Goal: Find contact information: Find contact information

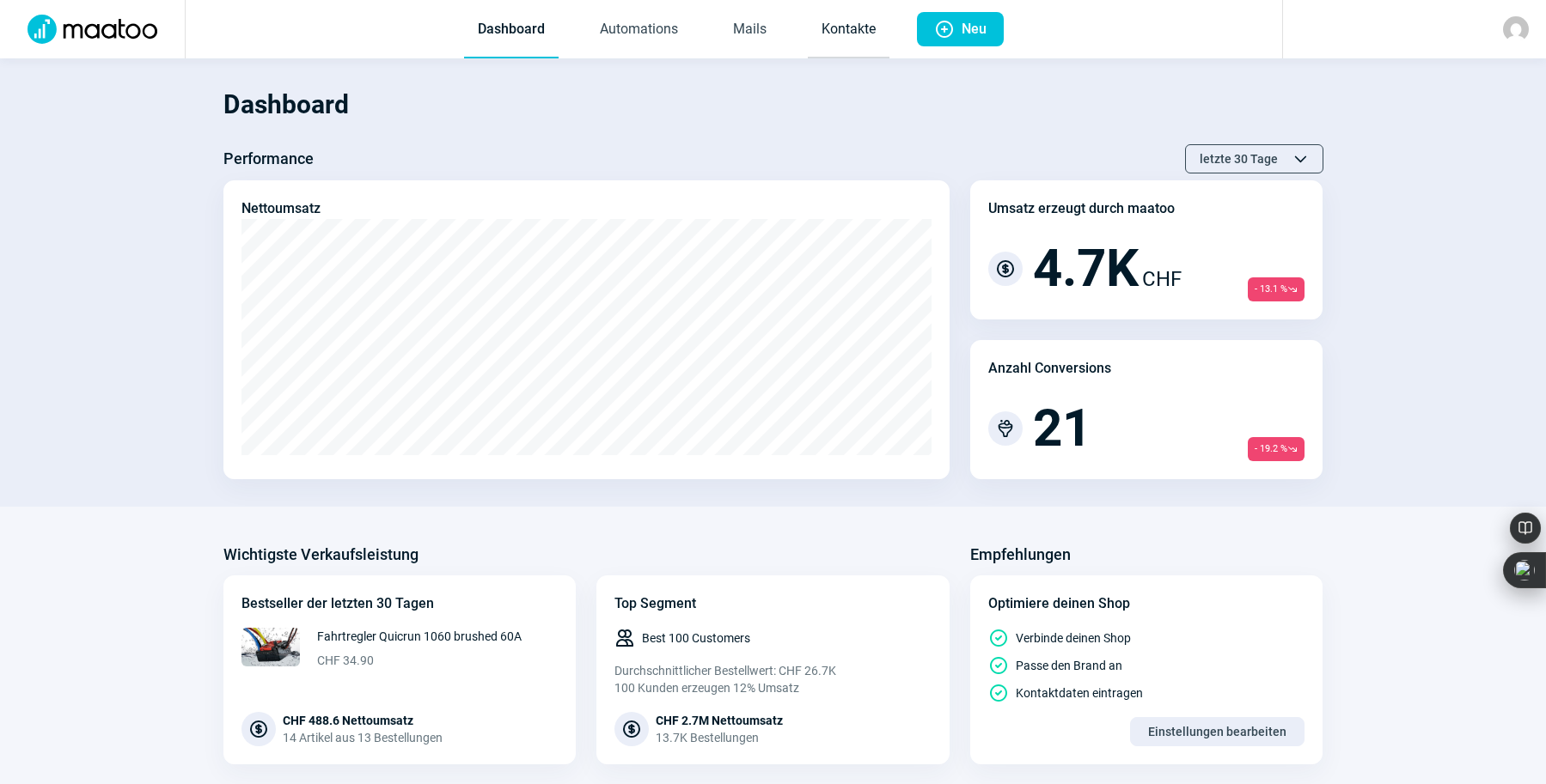
click at [852, 25] on link "Kontakte" at bounding box center [848, 30] width 82 height 57
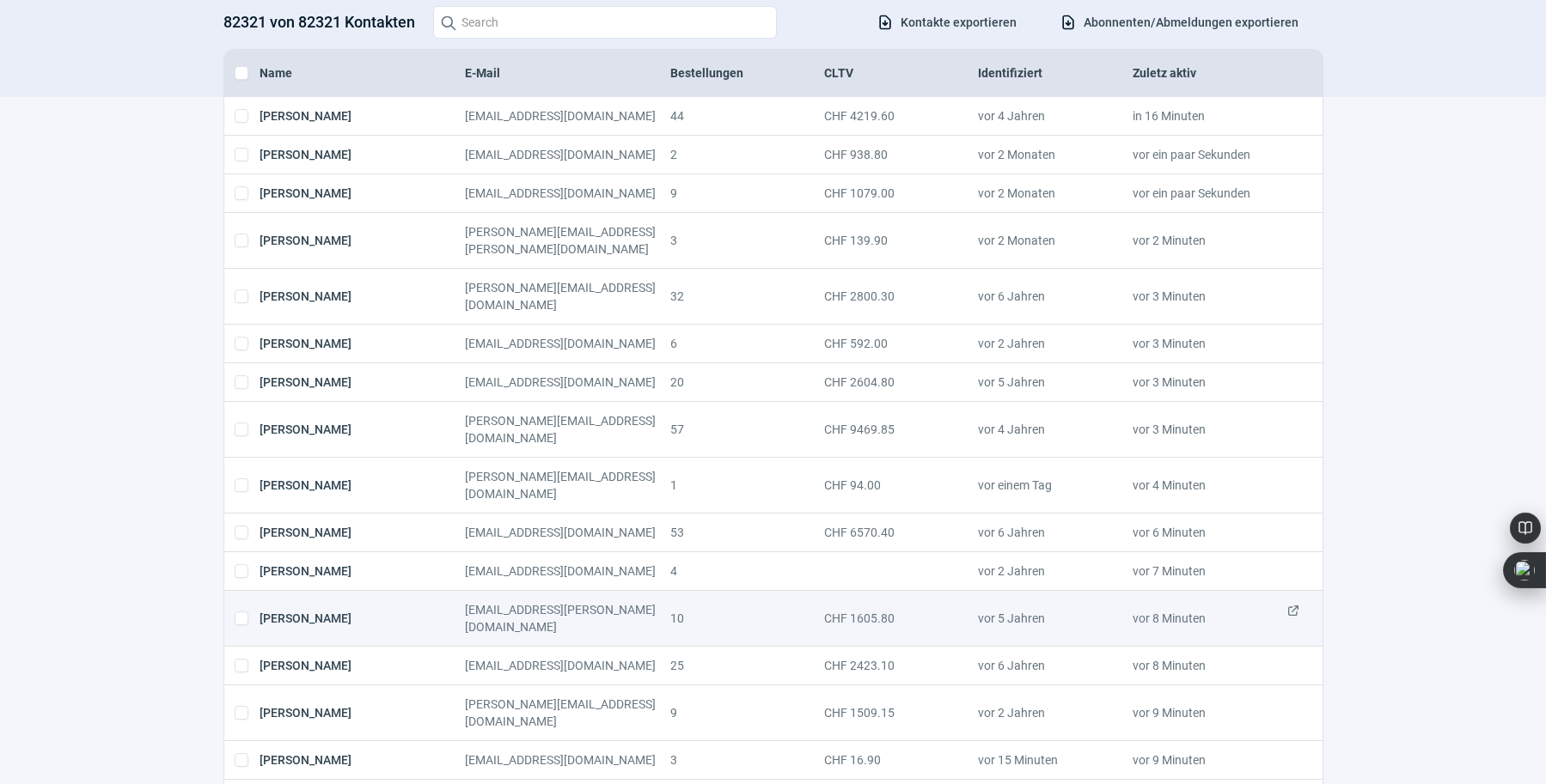
scroll to position [256, 0]
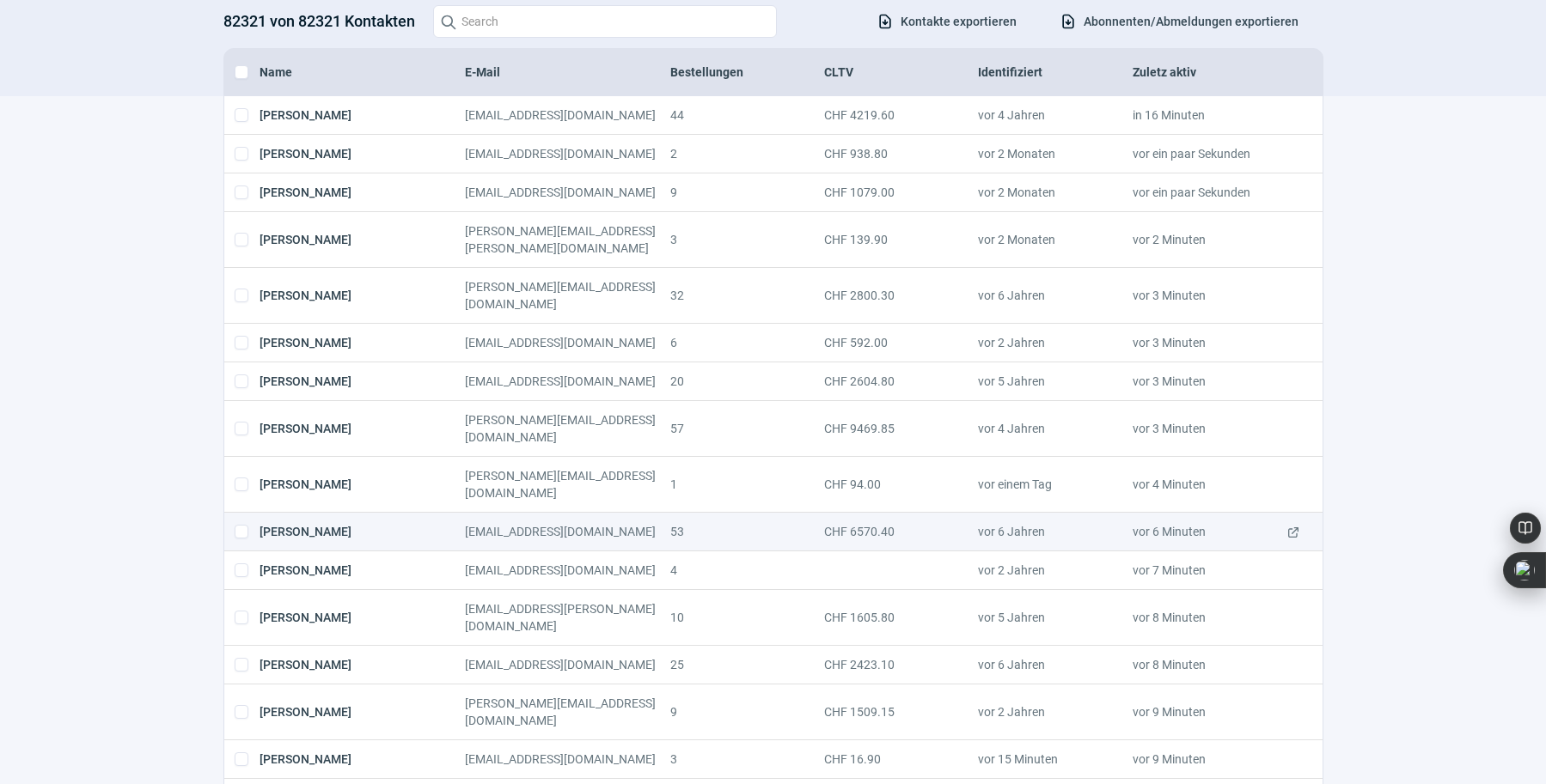
click at [1291, 523] on span "ExternalLink icon" at bounding box center [1294, 532] width 14 height 18
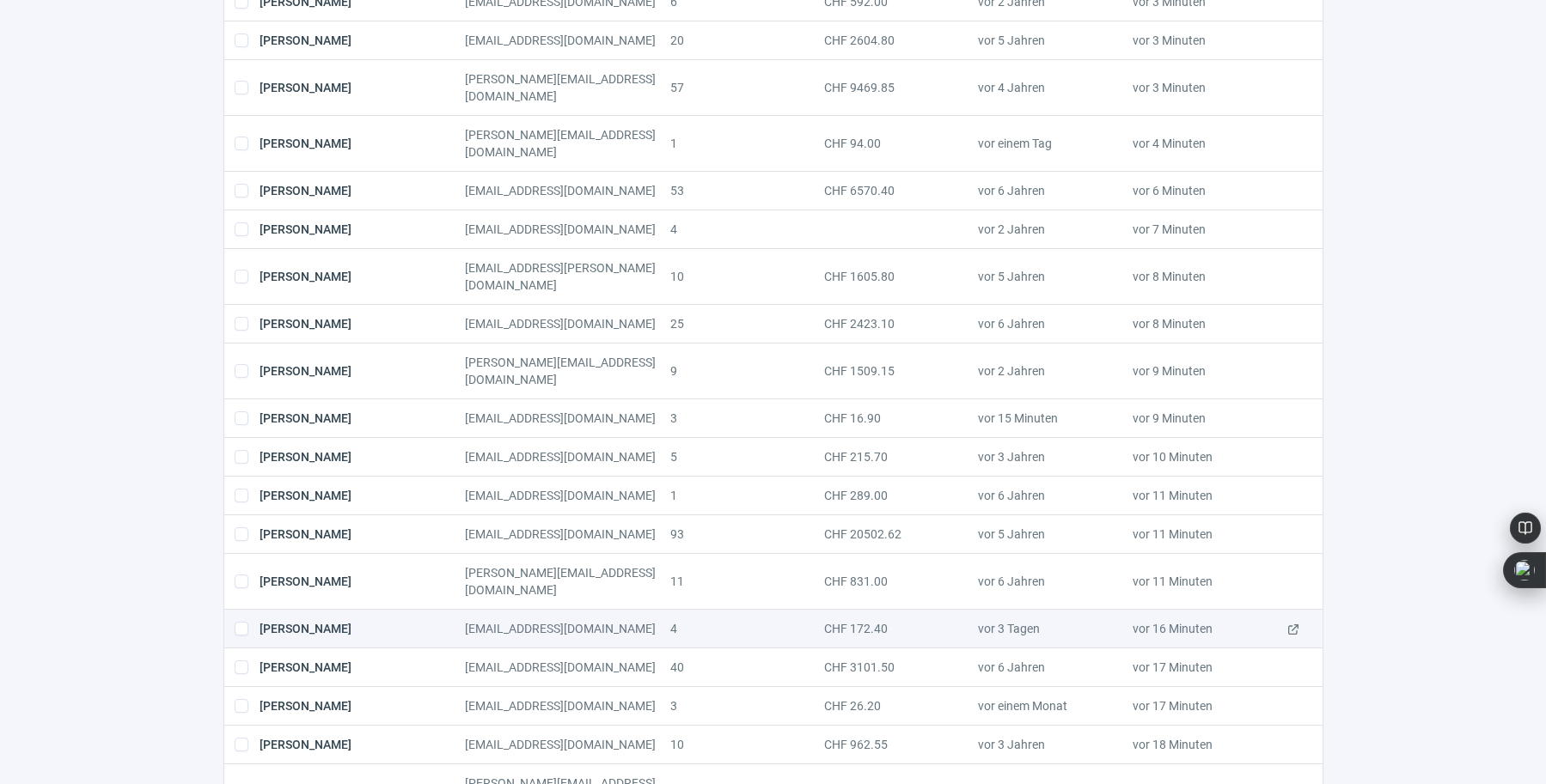
scroll to position [598, 0]
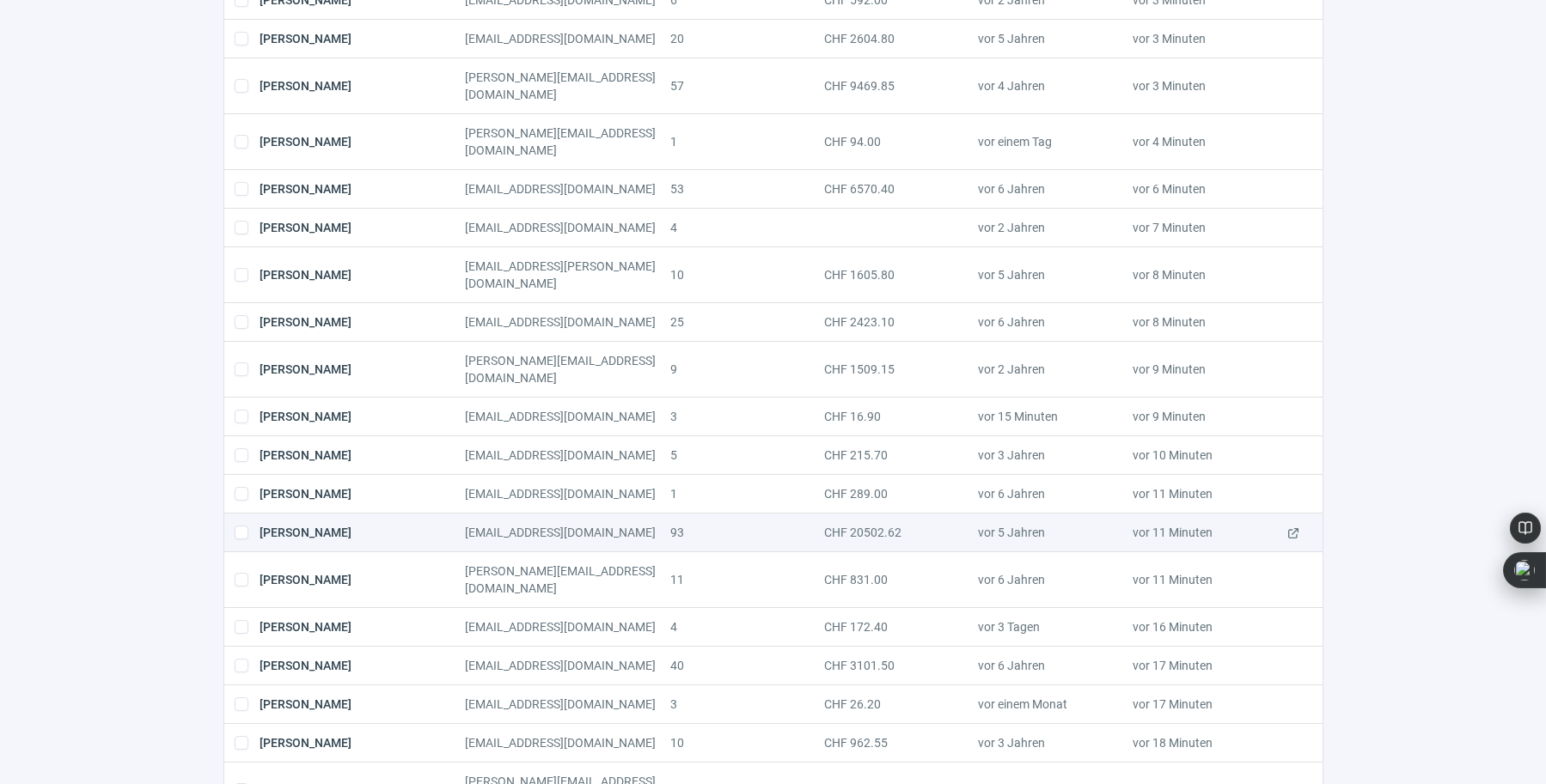
click at [1293, 524] on span "ExternalLink icon" at bounding box center [1294, 533] width 14 height 18
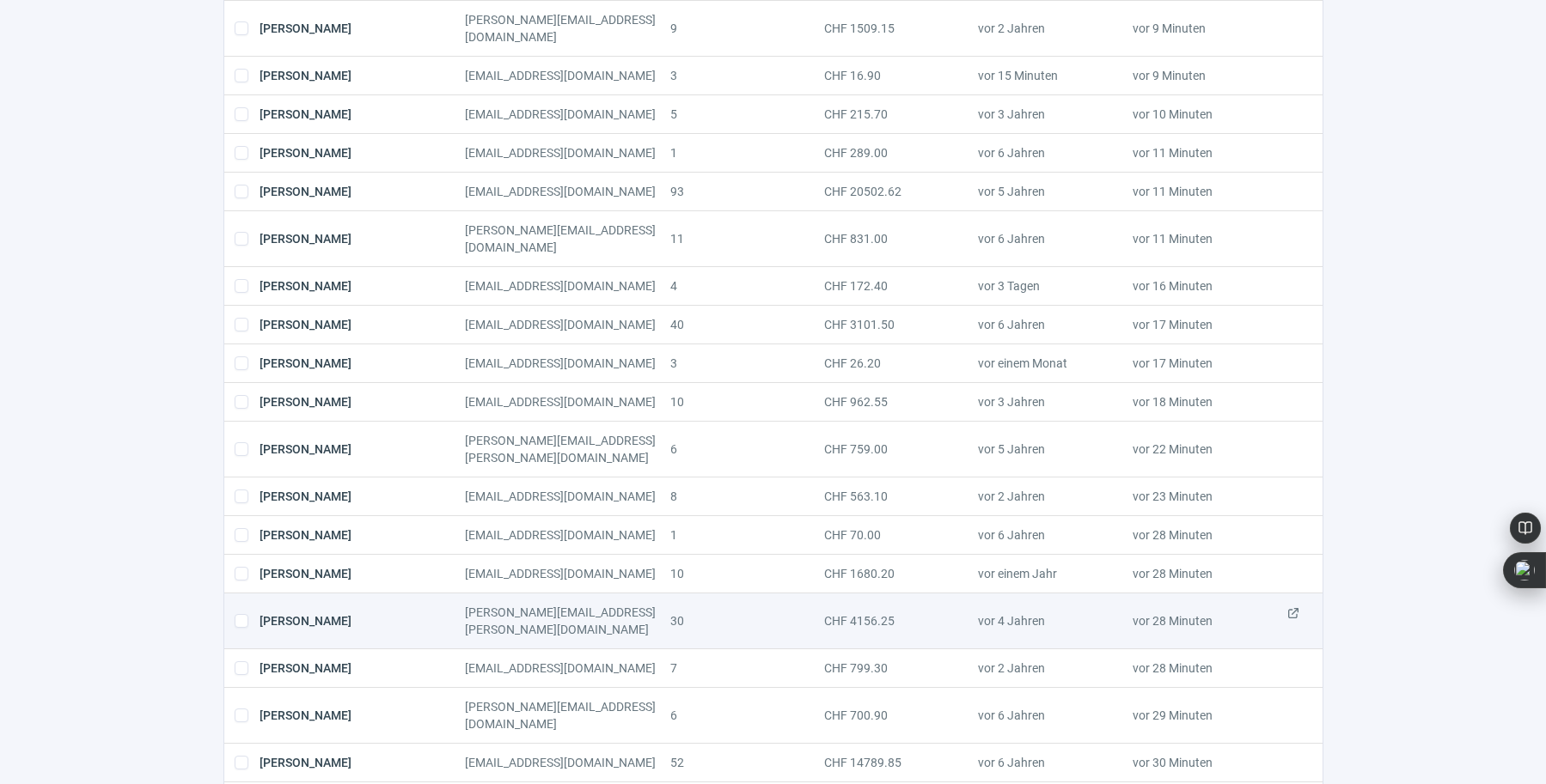
scroll to position [941, 0]
click at [1292, 603] on span "ExternalLink icon" at bounding box center [1294, 619] width 14 height 34
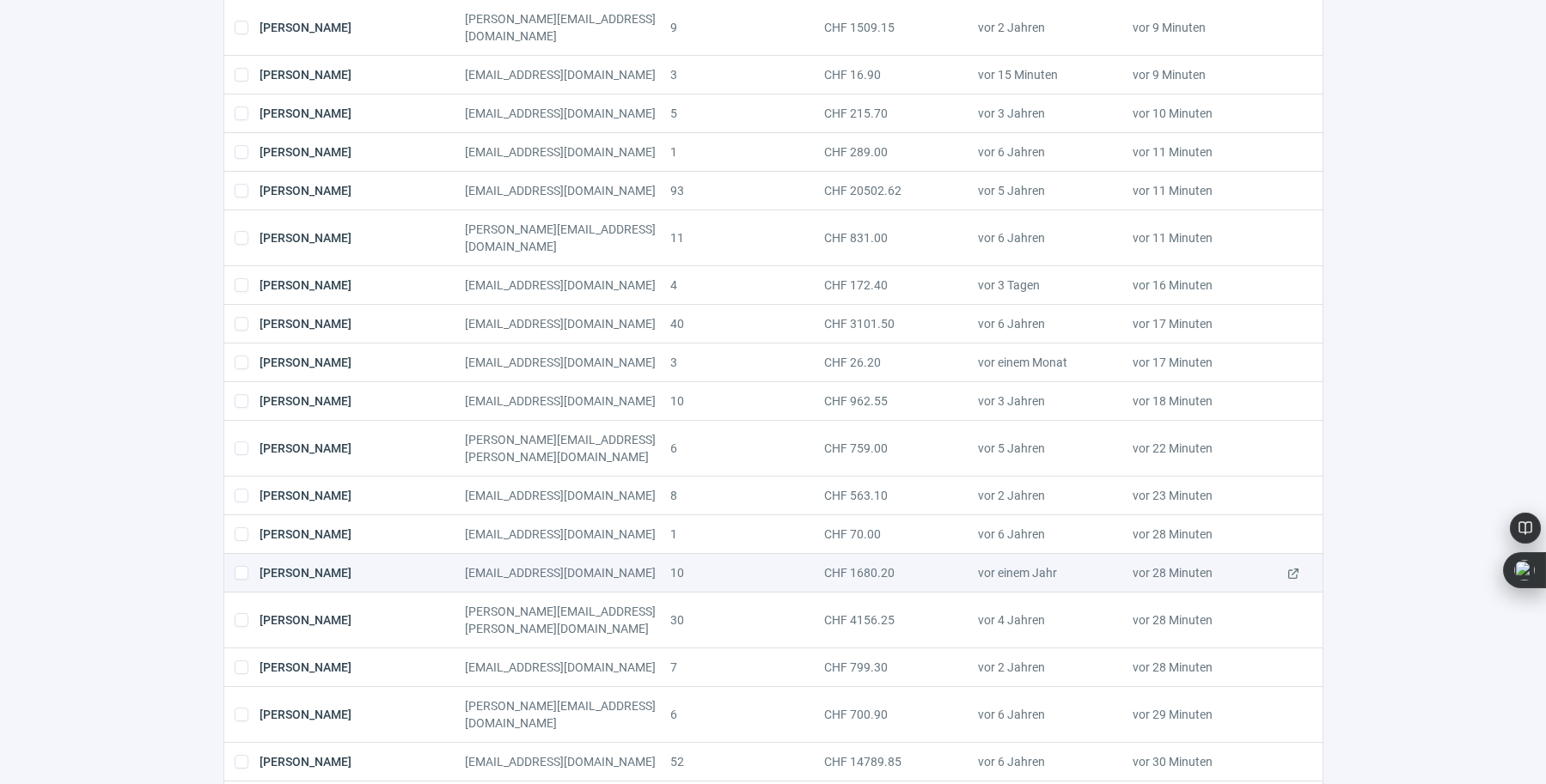
click at [1294, 564] on span "ExternalLink icon" at bounding box center [1294, 573] width 14 height 18
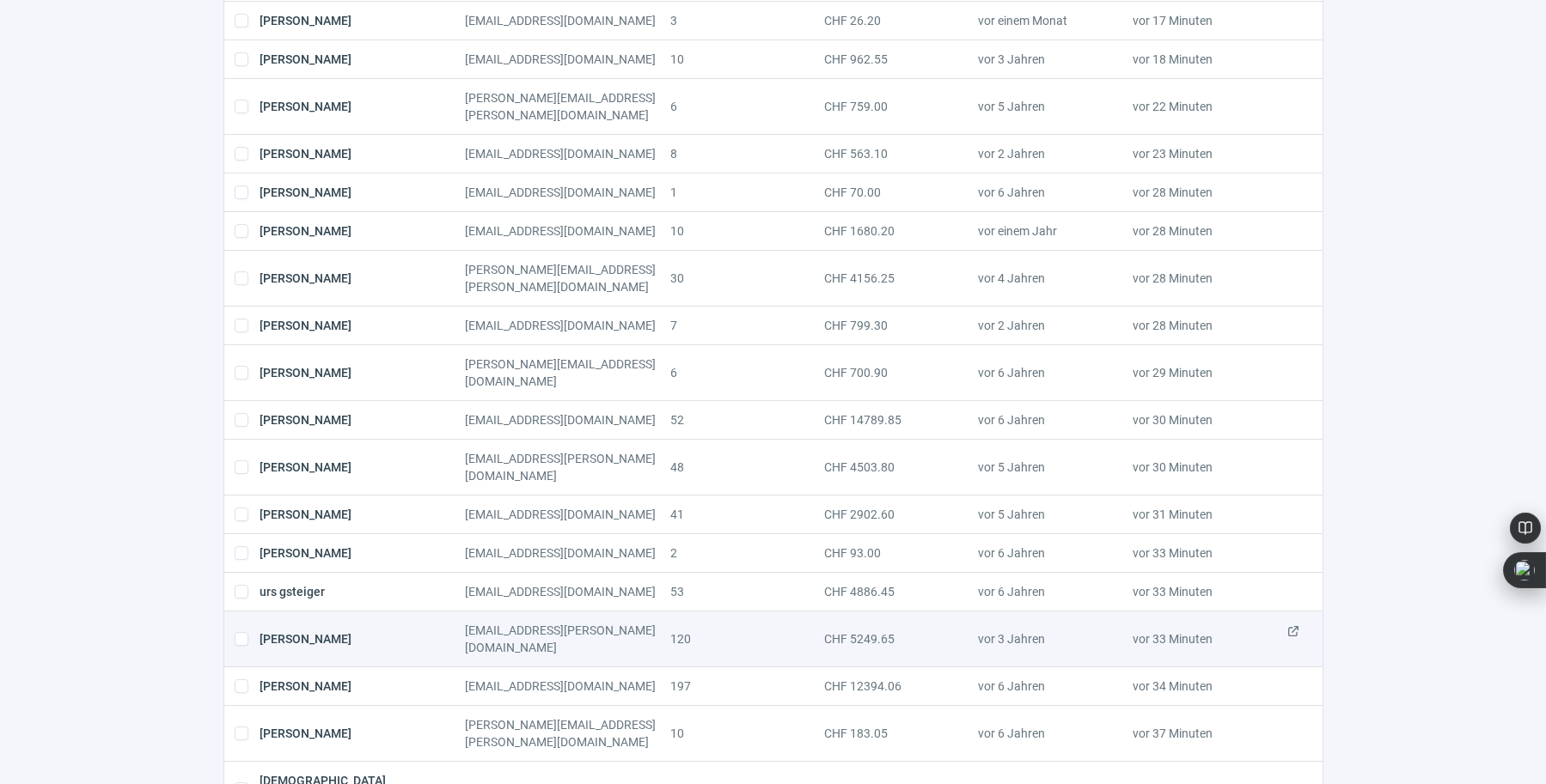
scroll to position [1283, 0]
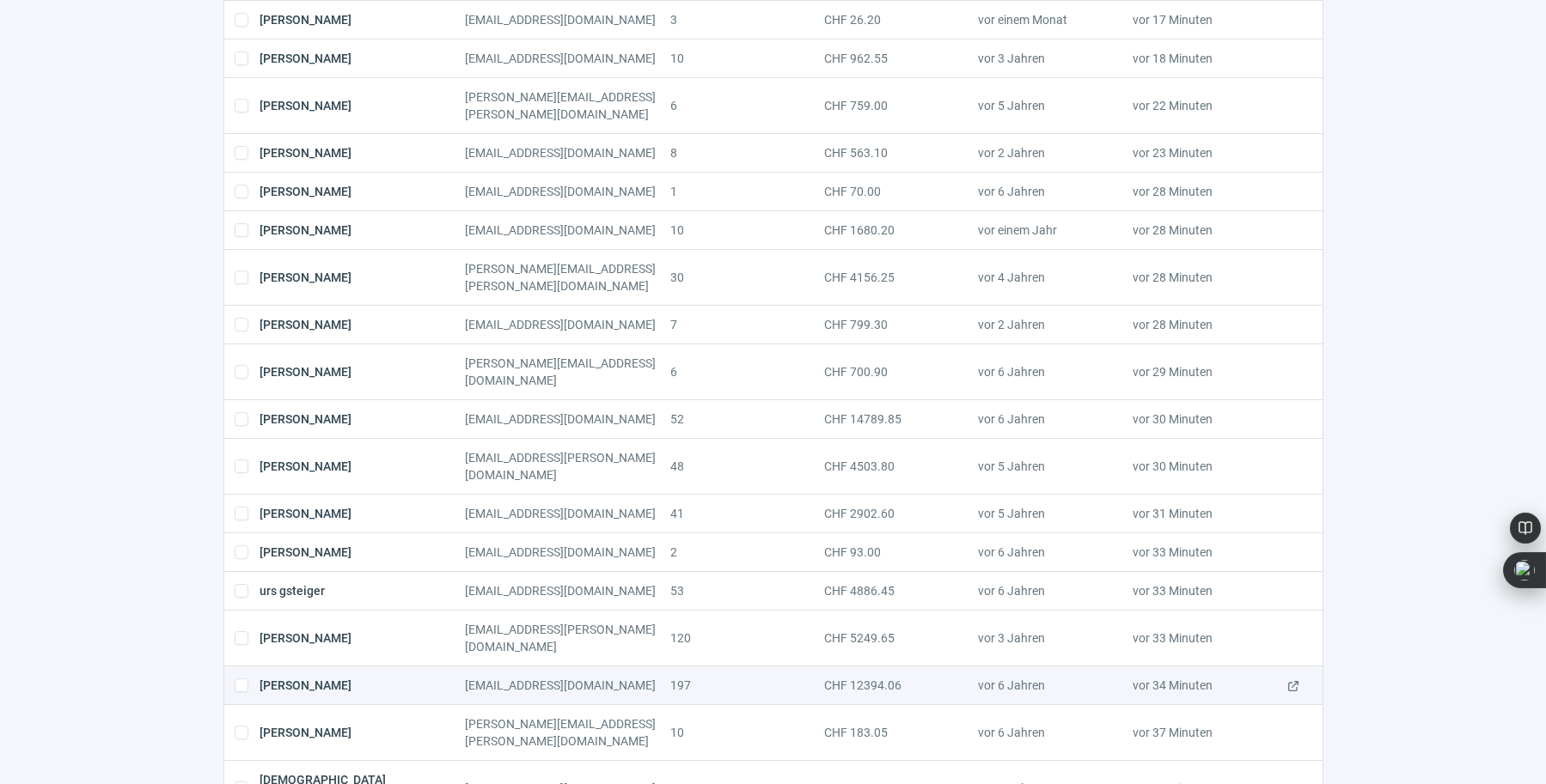
click at [1291, 677] on span "ExternalLink icon" at bounding box center [1294, 686] width 14 height 18
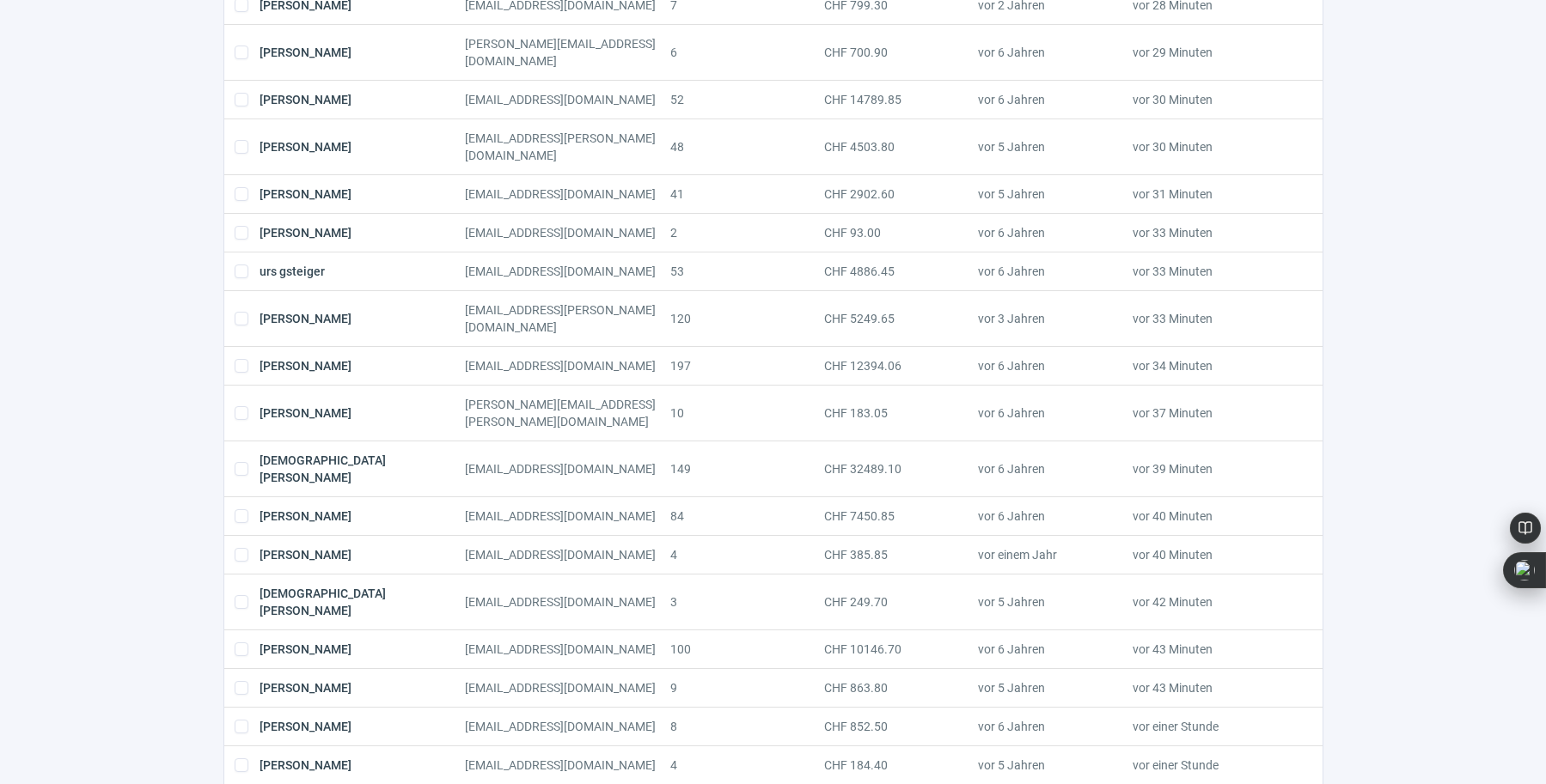
scroll to position [1670, 0]
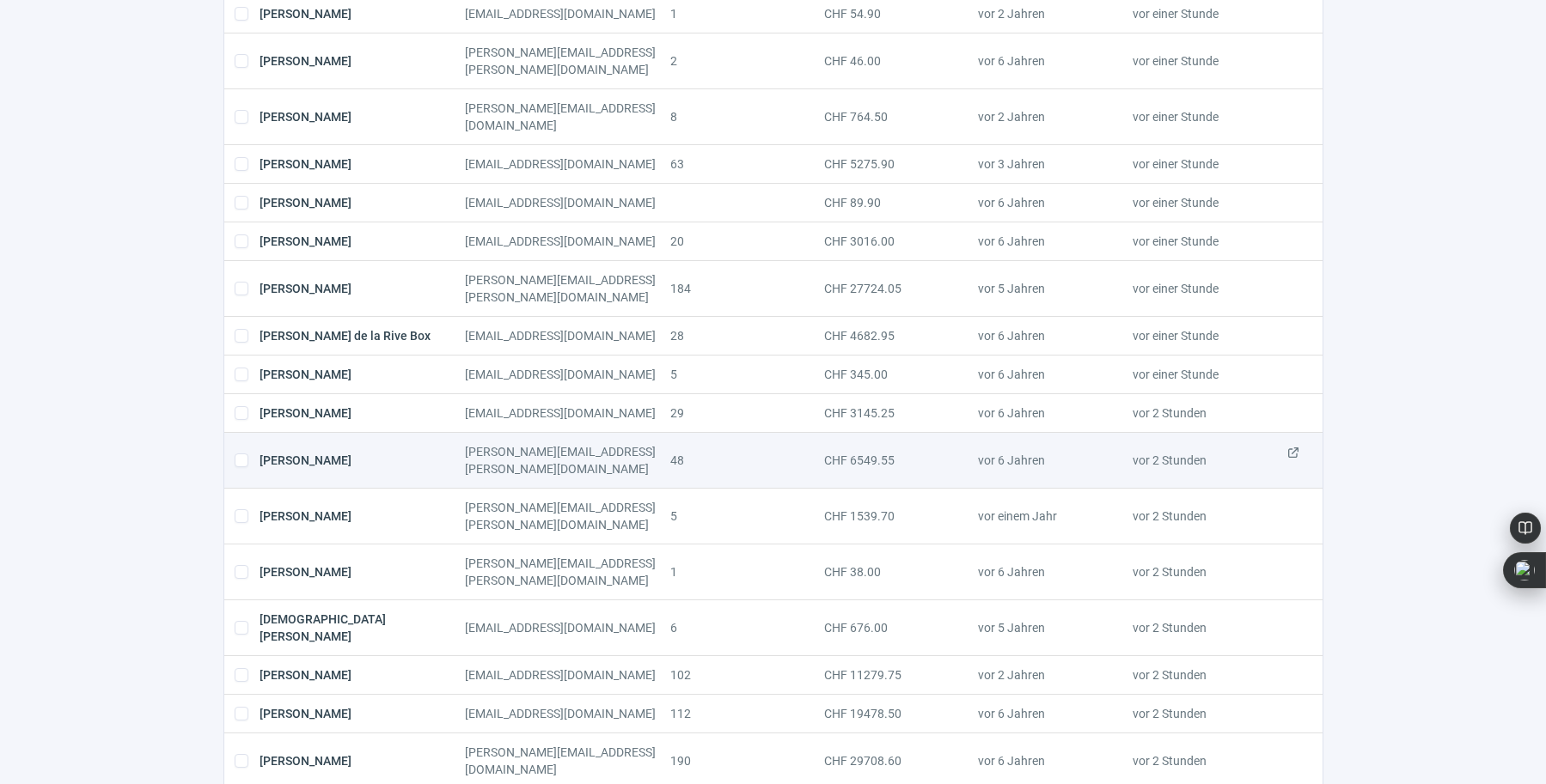
scroll to position [1155, 0]
click at [1290, 444] on span "ExternalLink icon" at bounding box center [1294, 461] width 14 height 34
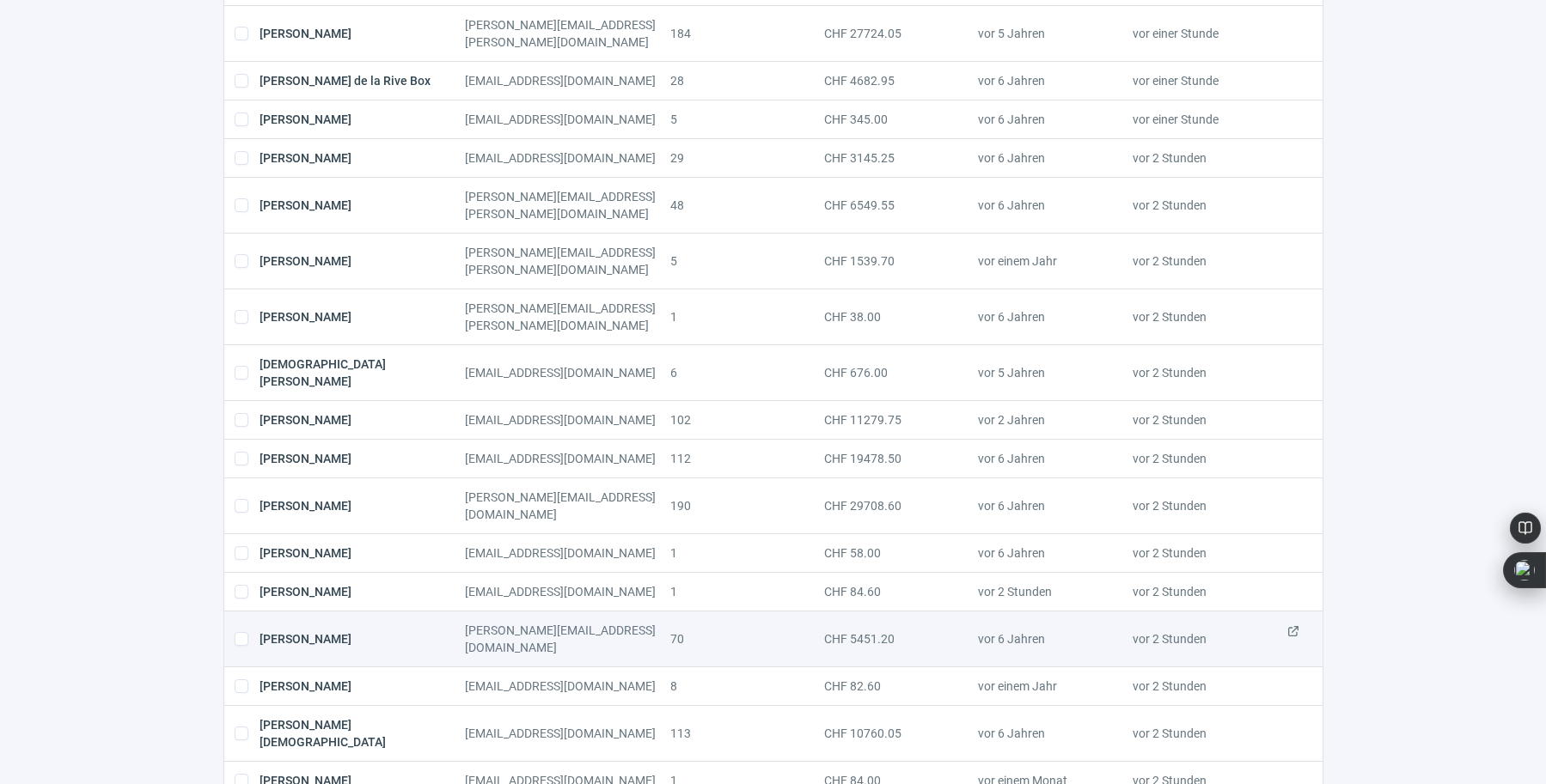
scroll to position [1412, 0]
click at [1294, 621] on span "ExternalLink icon" at bounding box center [1294, 638] width 14 height 34
